Goal: Task Accomplishment & Management: Complete application form

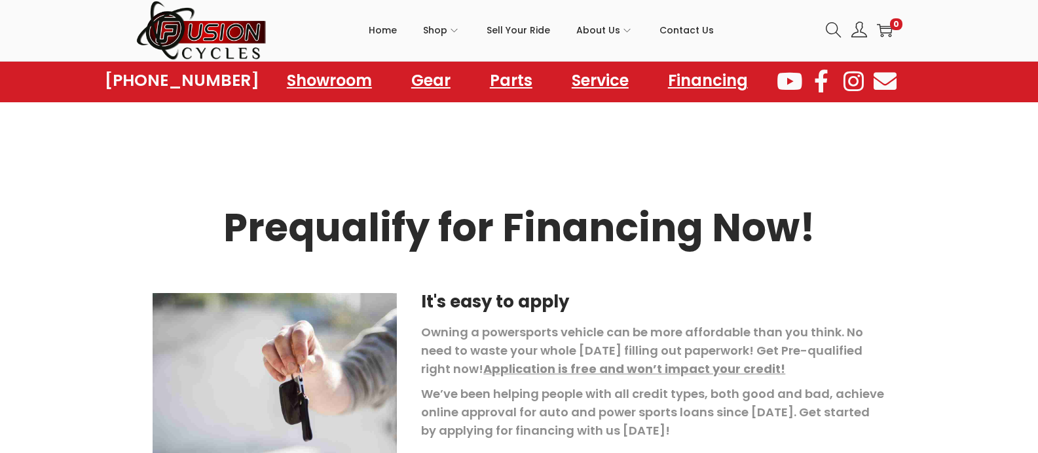
scroll to position [396, 0]
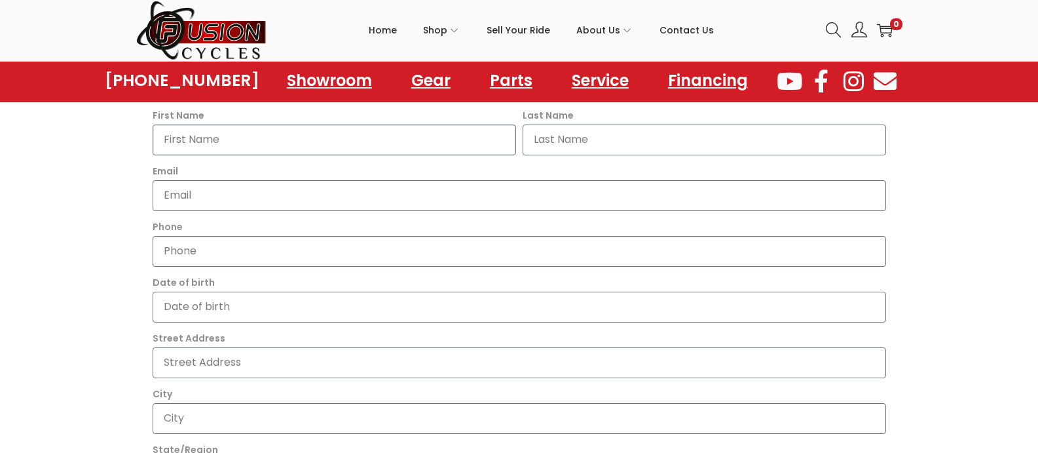
click at [364, 141] on input "First Name" at bounding box center [335, 139] width 364 height 31
click at [622, 140] on input "Last Name" at bounding box center [705, 139] width 364 height 31
click at [461, 200] on input "Email" at bounding box center [520, 195] width 734 height 31
click at [436, 260] on input "Phone" at bounding box center [520, 251] width 734 height 31
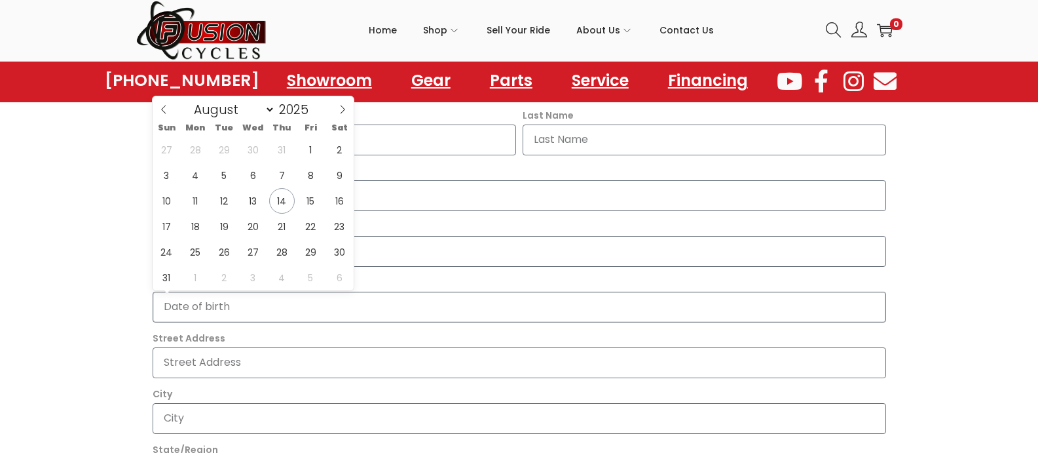
click at [432, 314] on input "Date of birth" at bounding box center [520, 307] width 734 height 31
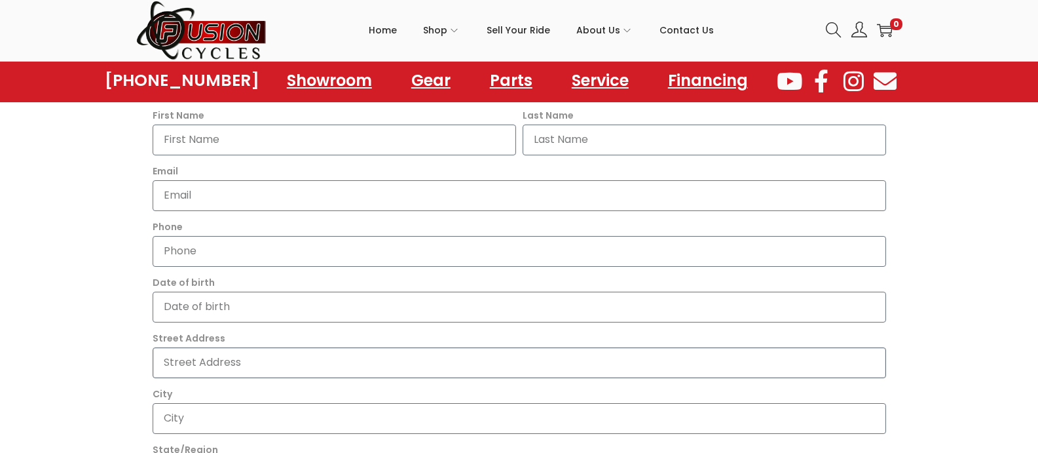
click at [411, 364] on input "Street Address" at bounding box center [520, 362] width 734 height 31
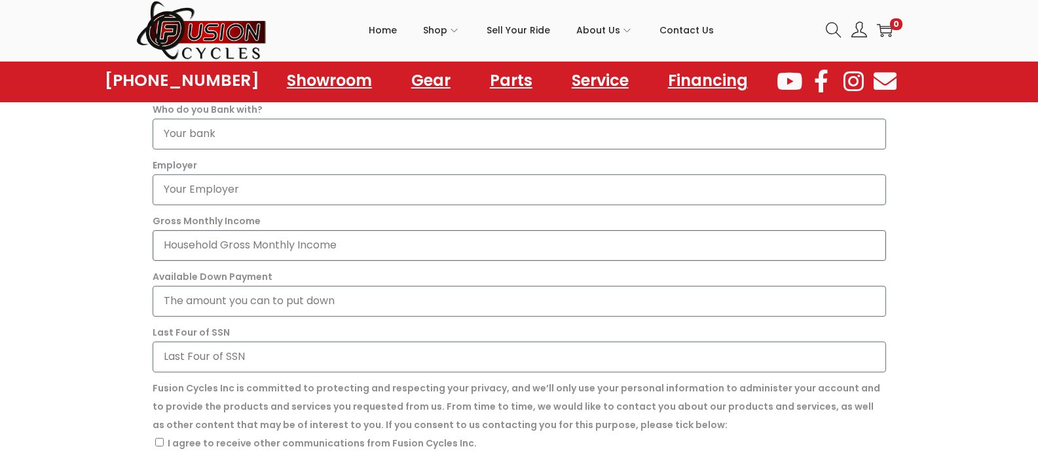
click at [314, 240] on input "Gross Monthly Income" at bounding box center [520, 245] width 734 height 31
click at [325, 303] on input "Available Down Payment" at bounding box center [520, 301] width 734 height 31
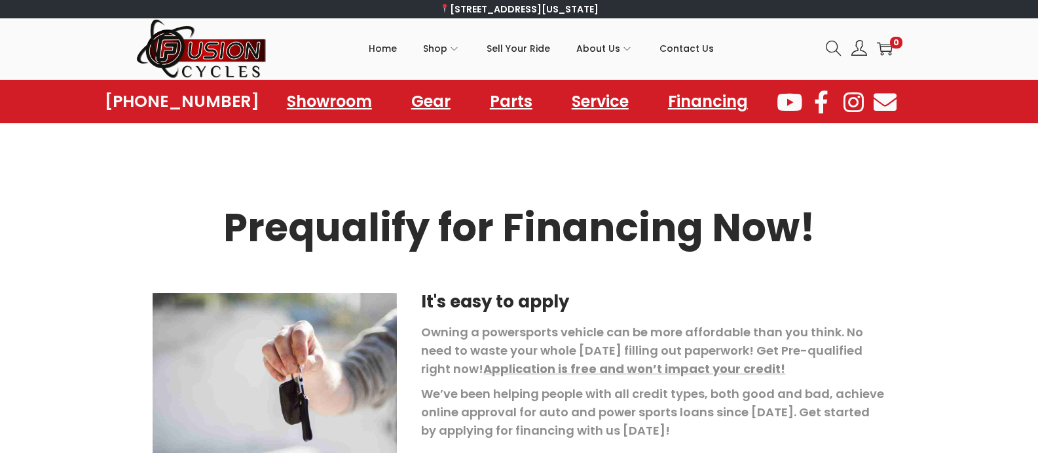
scroll to position [396, 0]
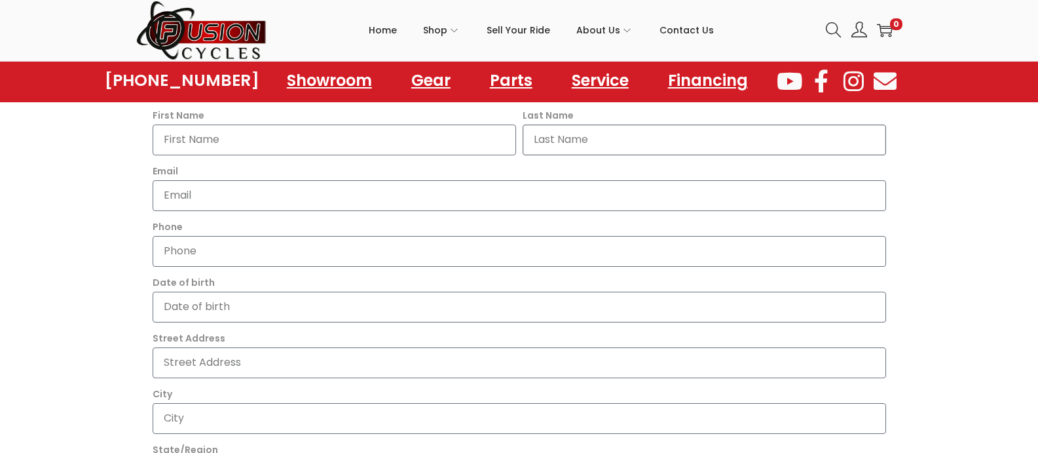
click at [680, 140] on input "Last Name" at bounding box center [705, 139] width 364 height 31
type input "[PERSON_NAME]"
type input "c"
type input "[EMAIL_ADDRESS][DOMAIN_NAME]"
type input "7576984616"
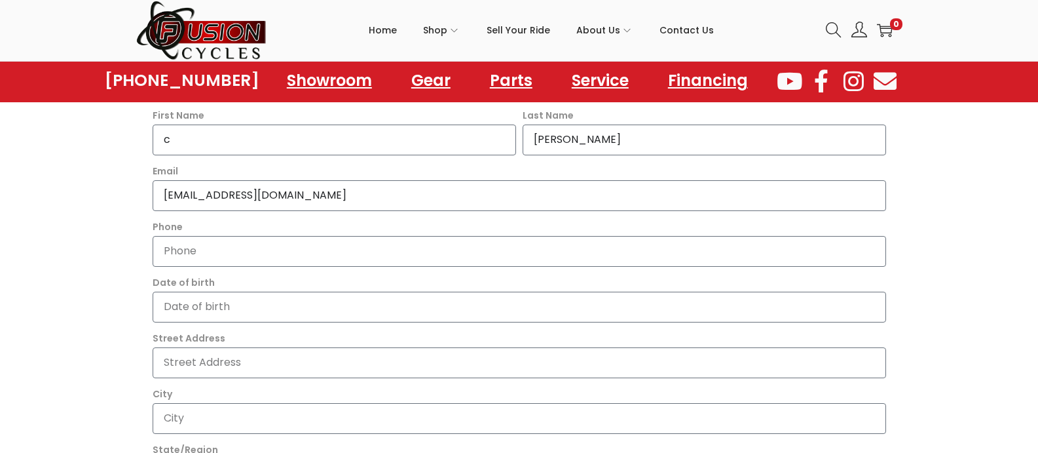
type input "[STREET_ADDRESS]"
type input "CHESAPEAKE"
type input "VA"
click at [318, 149] on input "c" at bounding box center [335, 139] width 364 height 31
type input "[PERSON_NAME]"
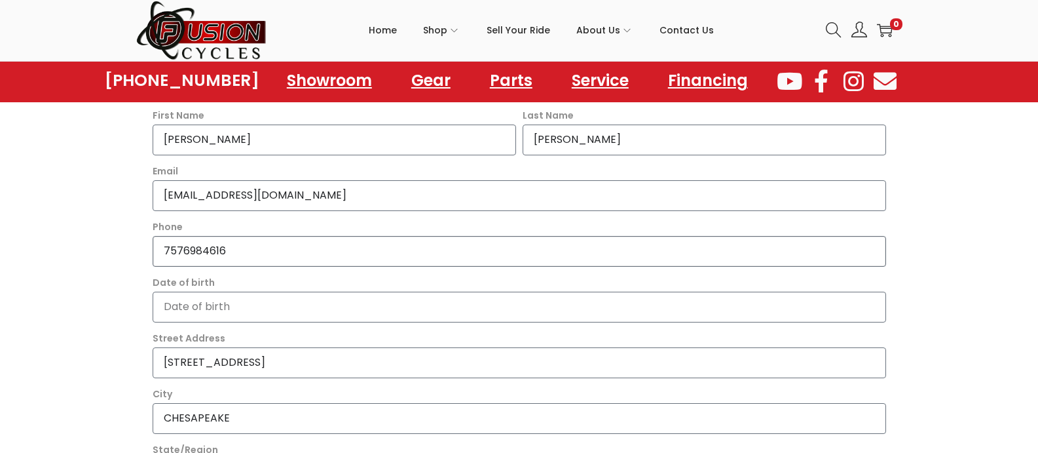
click at [235, 256] on input "7576984616" at bounding box center [520, 251] width 734 height 31
type input "7"
type input "9482109136"
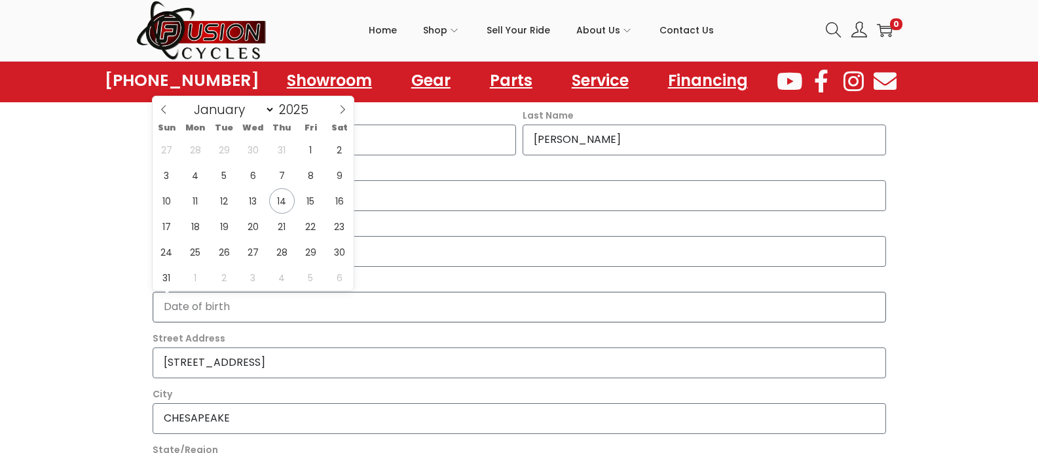
click at [261, 303] on input "Date of birth" at bounding box center [520, 307] width 734 height 31
type input "0"
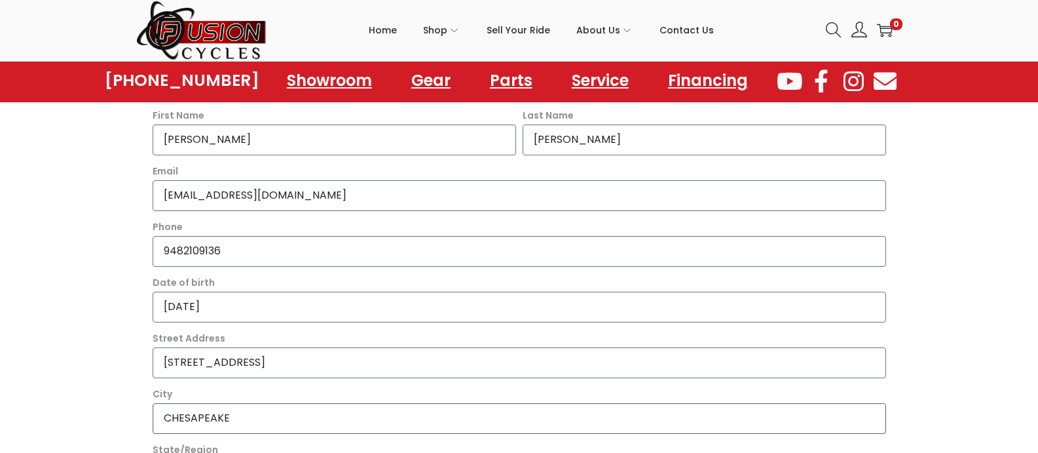
click at [349, 416] on input "CHESAPEAKE" at bounding box center [520, 418] width 734 height 31
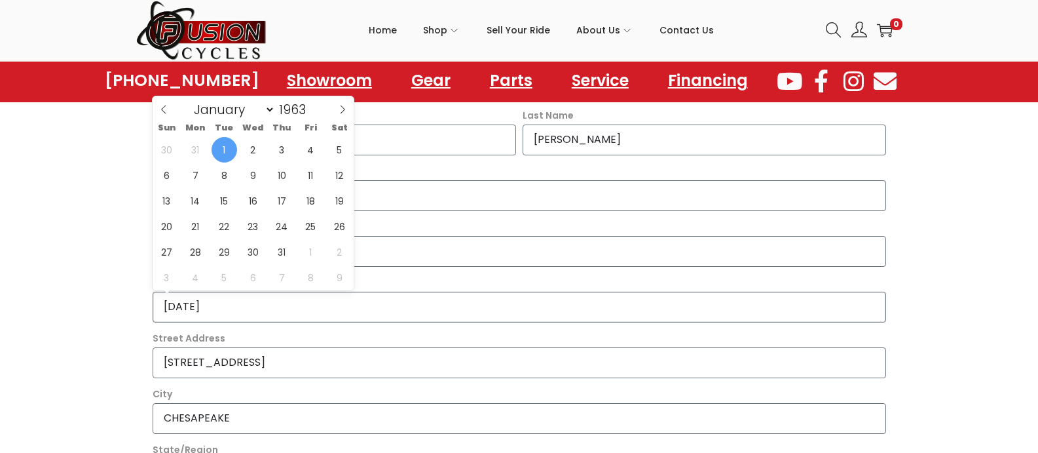
click at [356, 297] on input "[DATE]" at bounding box center [520, 307] width 734 height 31
type input "1963-"
click at [340, 107] on icon at bounding box center [342, 109] width 9 height 9
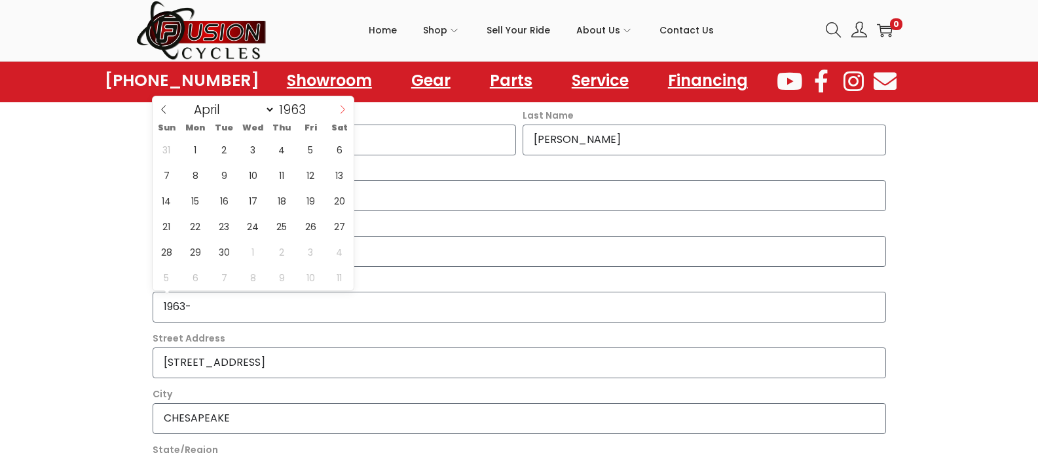
click at [340, 107] on icon at bounding box center [342, 109] width 9 height 9
select select "7"
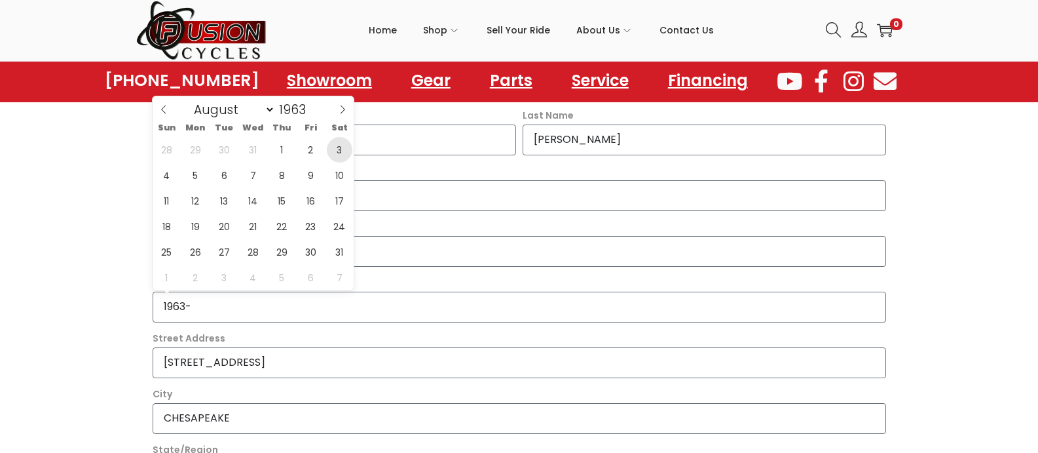
click at [339, 158] on span "3" at bounding box center [340, 150] width 26 height 26
type input "[DATE]"
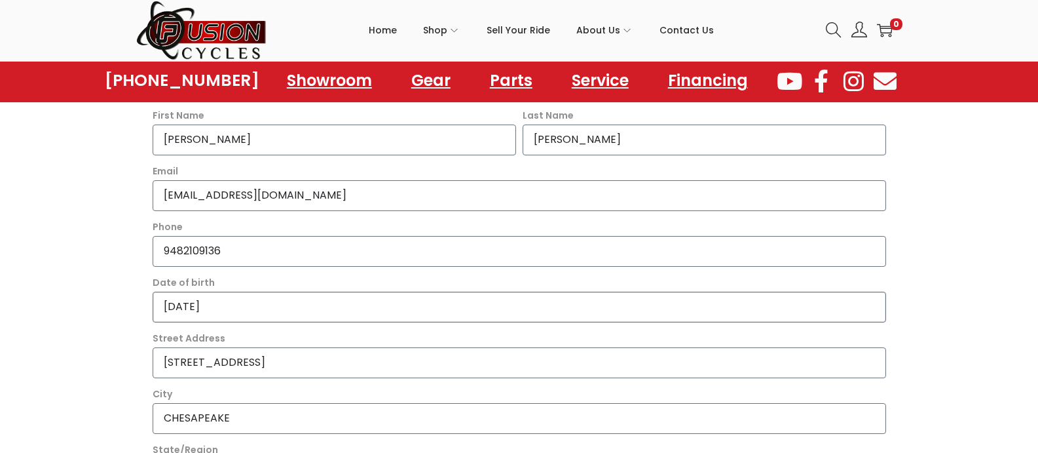
scroll to position [791, 0]
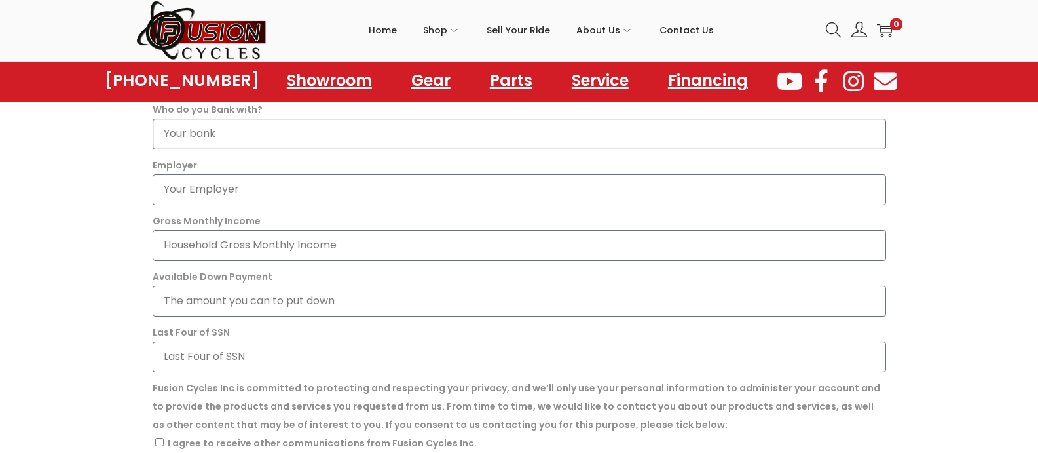
click at [358, 147] on input "Who do you Bank with?" at bounding box center [520, 134] width 734 height 31
type input "Well/s fargo"
click at [363, 193] on input "Employer" at bounding box center [520, 189] width 734 height 31
type input "retierd"
click at [367, 247] on input "Gross Monthly Income" at bounding box center [520, 245] width 734 height 31
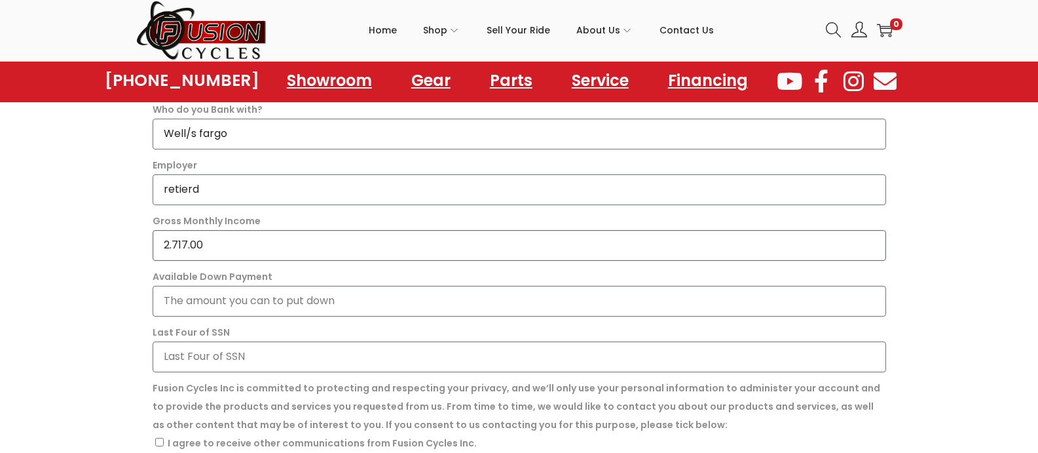
type input "2.717.00"
click at [380, 297] on input "Available Down Payment" at bounding box center [520, 301] width 734 height 31
type input "0"
click at [377, 349] on input "Last Four of SSN" at bounding box center [520, 356] width 734 height 31
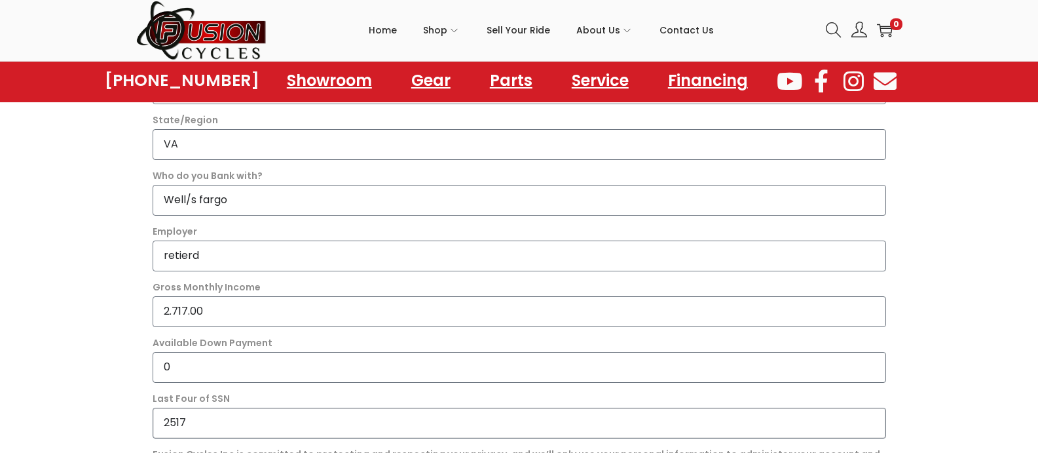
scroll to position [1121, 0]
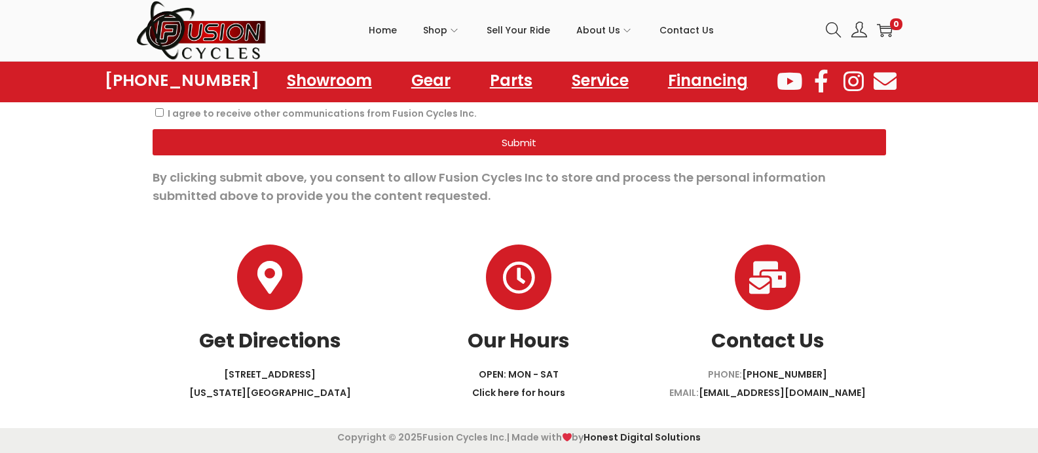
type input "2517"
click at [529, 145] on span "Submit" at bounding box center [519, 143] width 35 height 10
